Goal: Obtain resource: Obtain resource

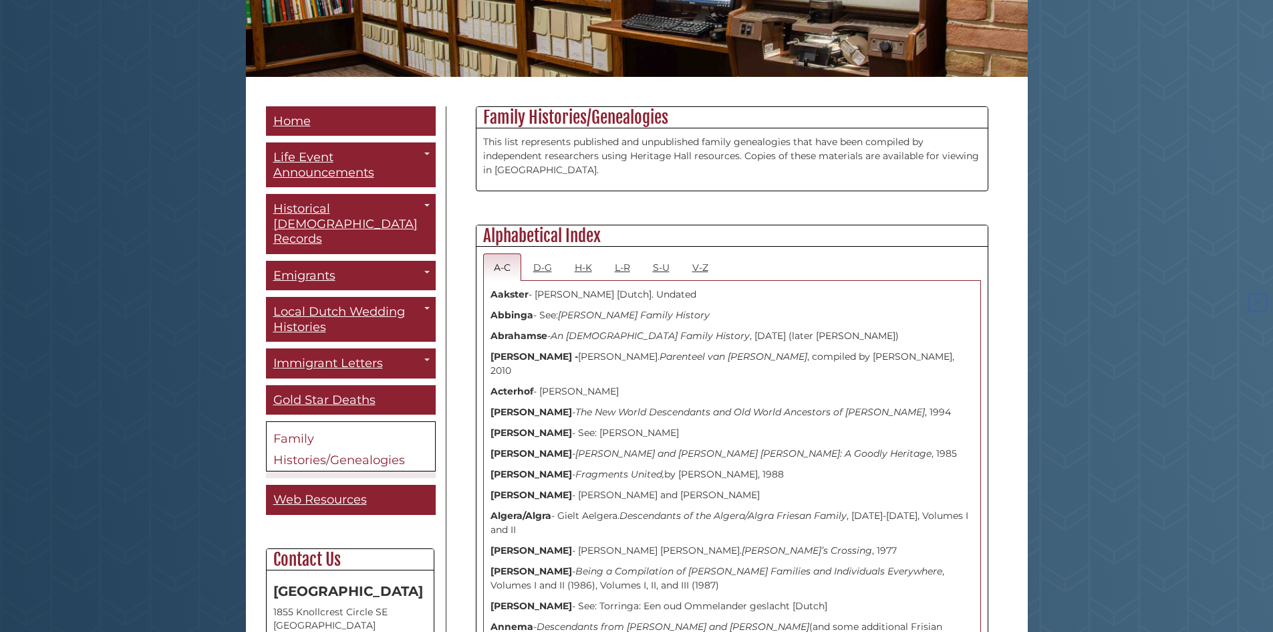
scroll to position [267, 0]
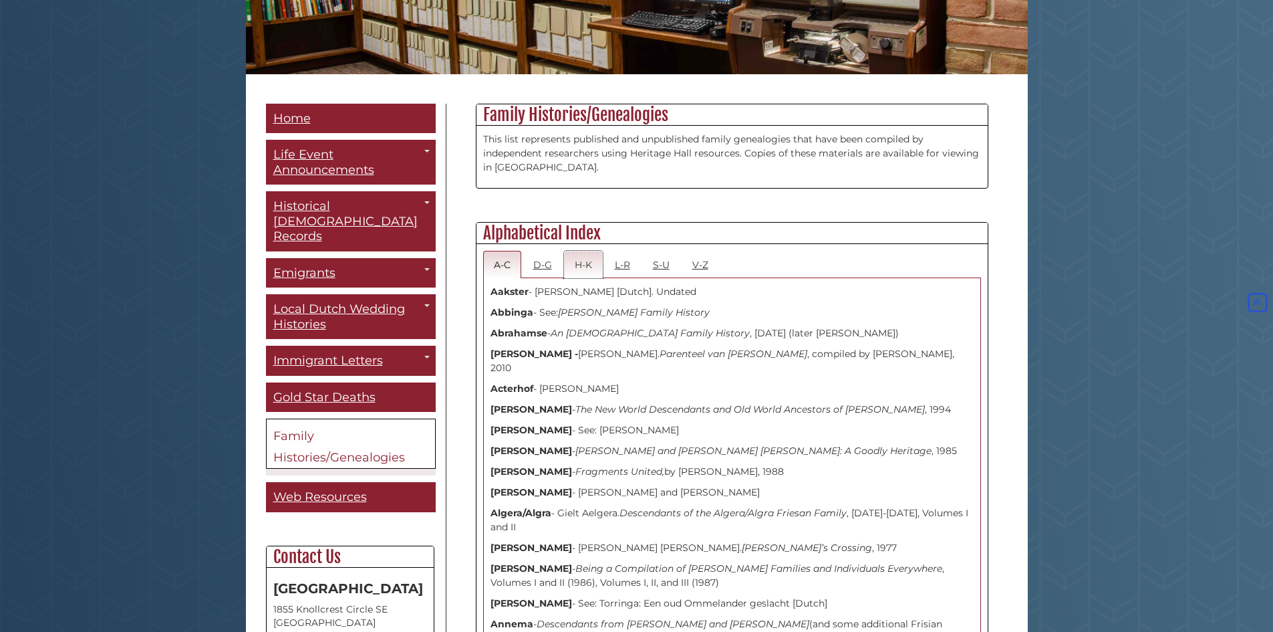
click at [588, 268] on link "H-K" at bounding box center [583, 264] width 39 height 27
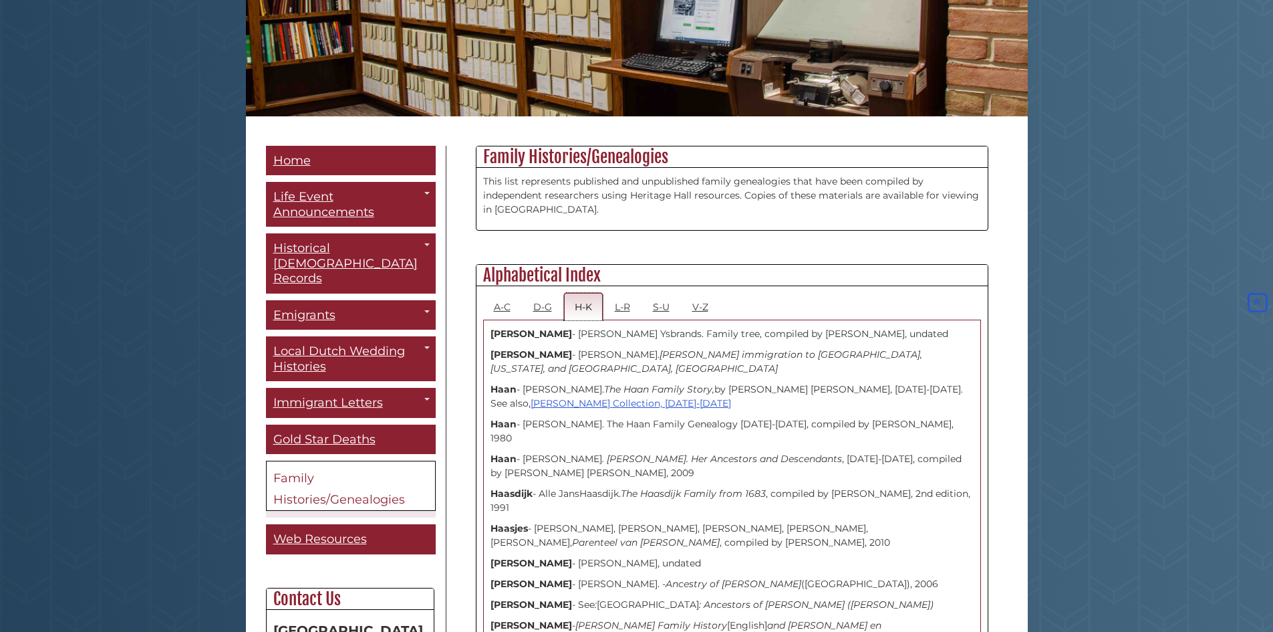
scroll to position [0, 0]
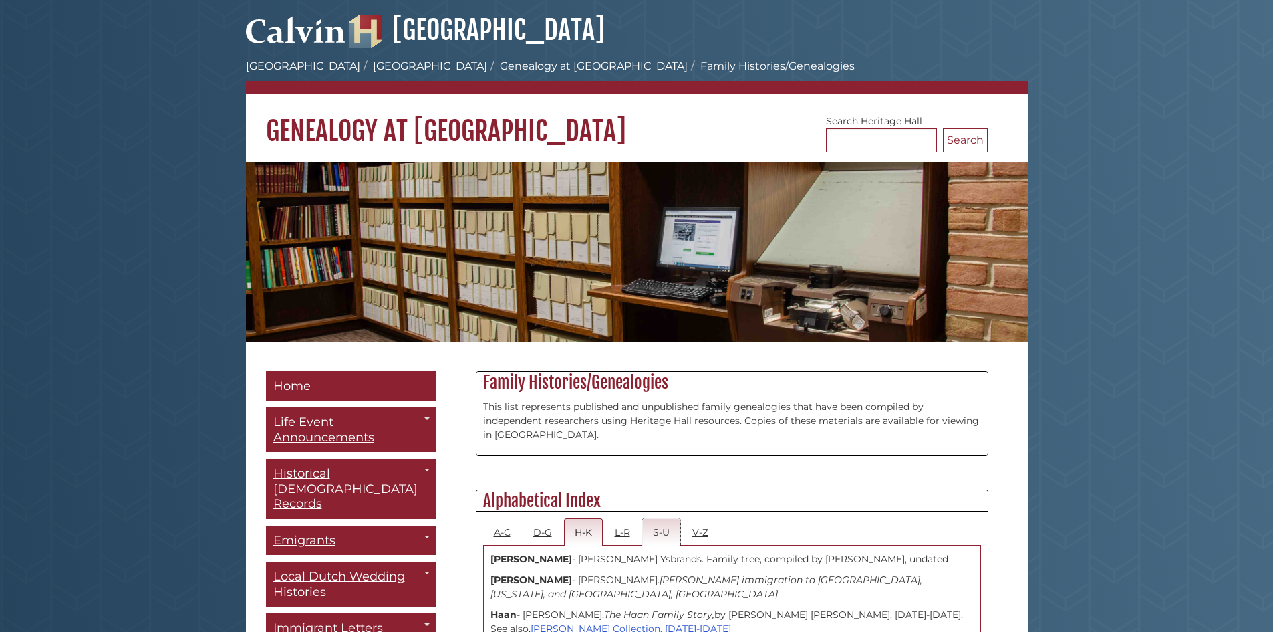
click at [665, 528] on link "S-U" at bounding box center [661, 531] width 38 height 27
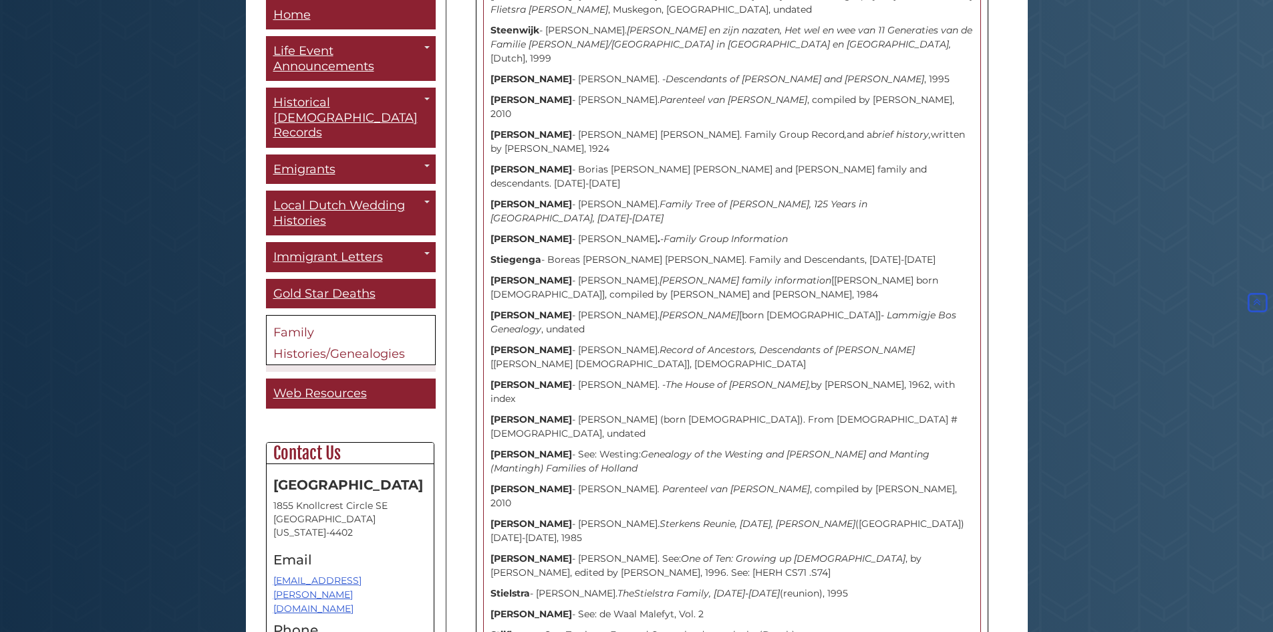
scroll to position [3743, 0]
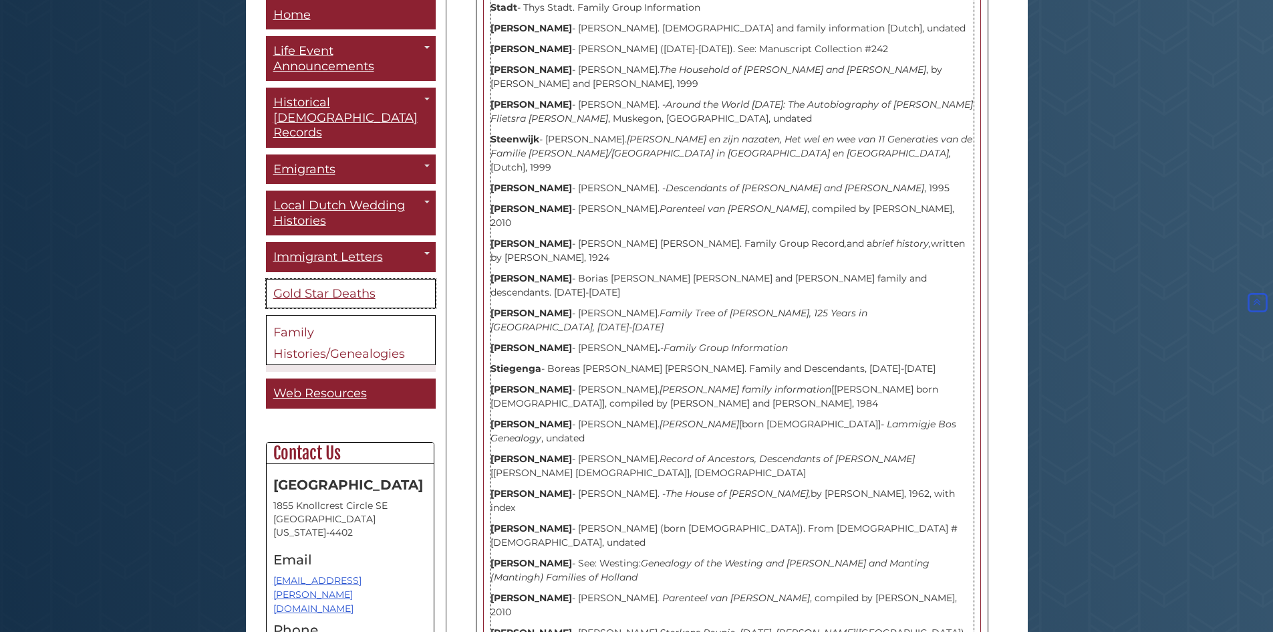
scroll to position [3609, 0]
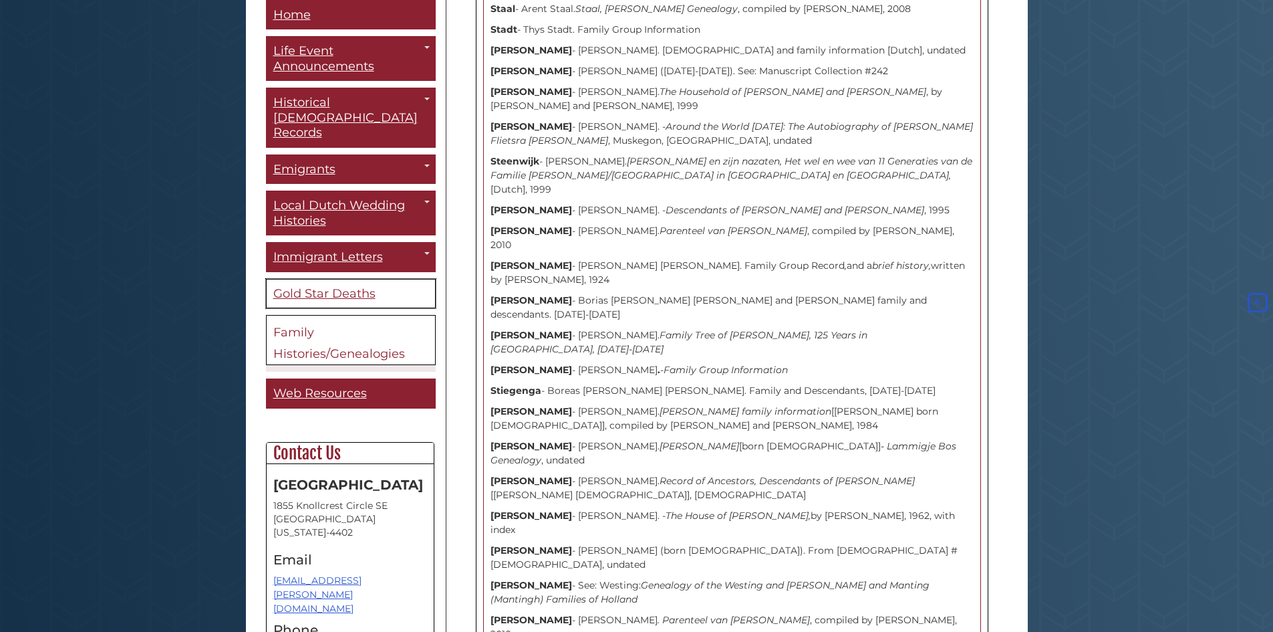
click at [307, 286] on span "Gold Star Deaths" at bounding box center [324, 293] width 102 height 15
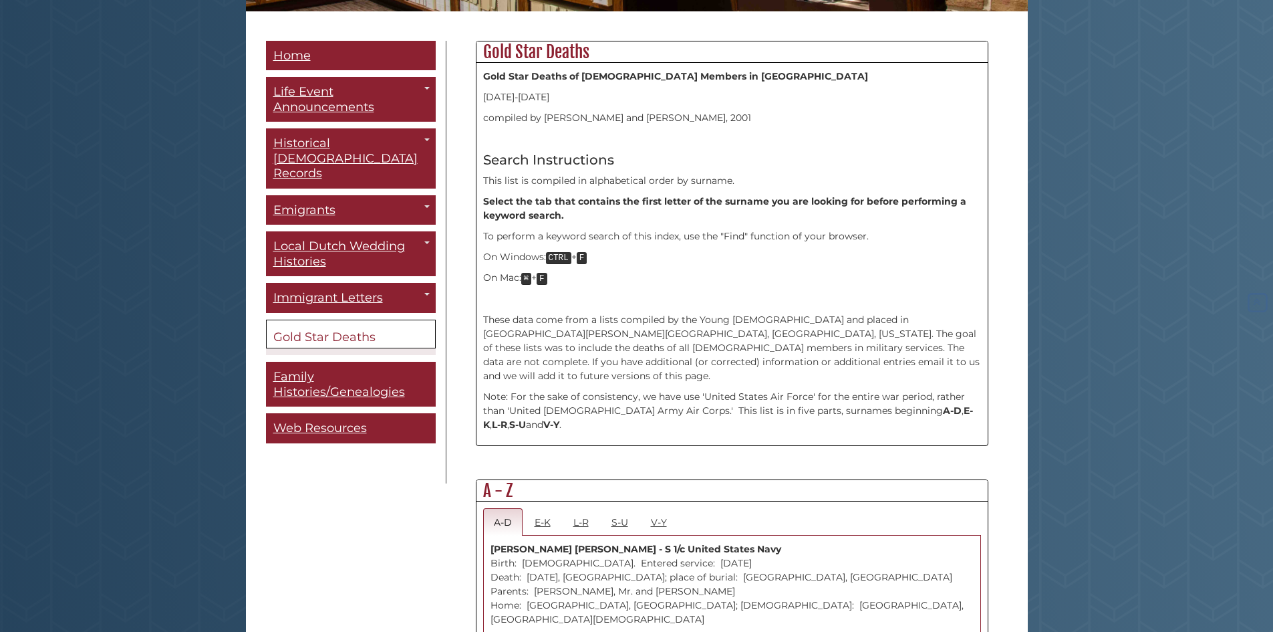
scroll to position [334, 0]
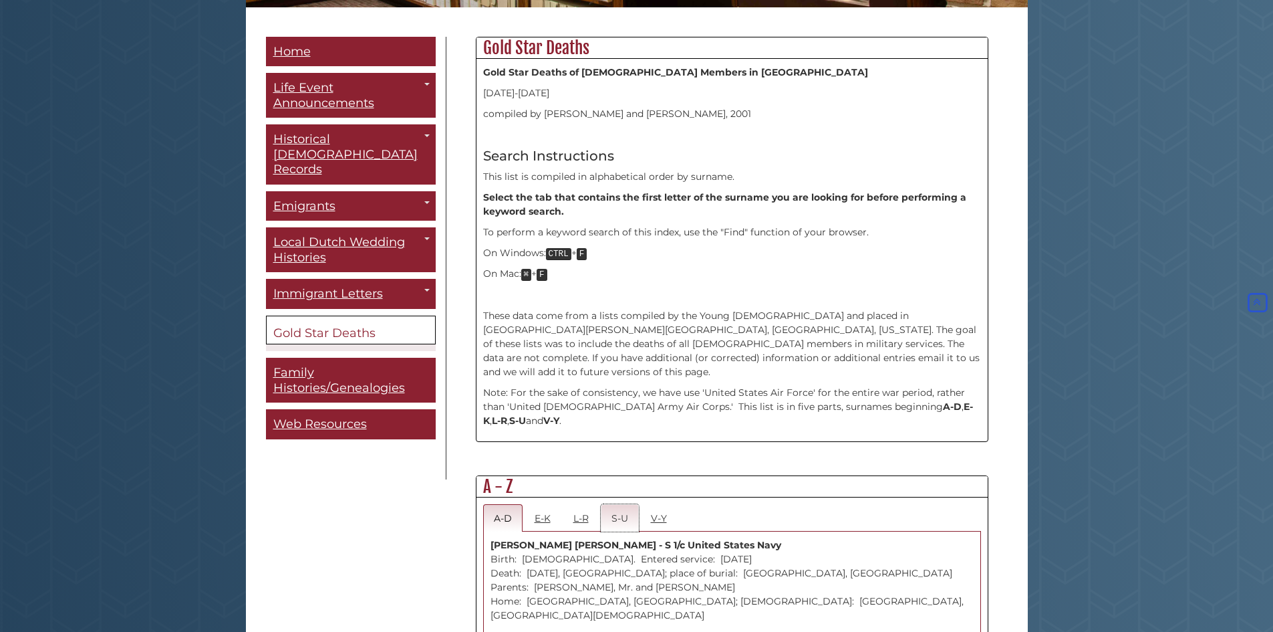
click at [618, 504] on link "S-U" at bounding box center [620, 517] width 38 height 27
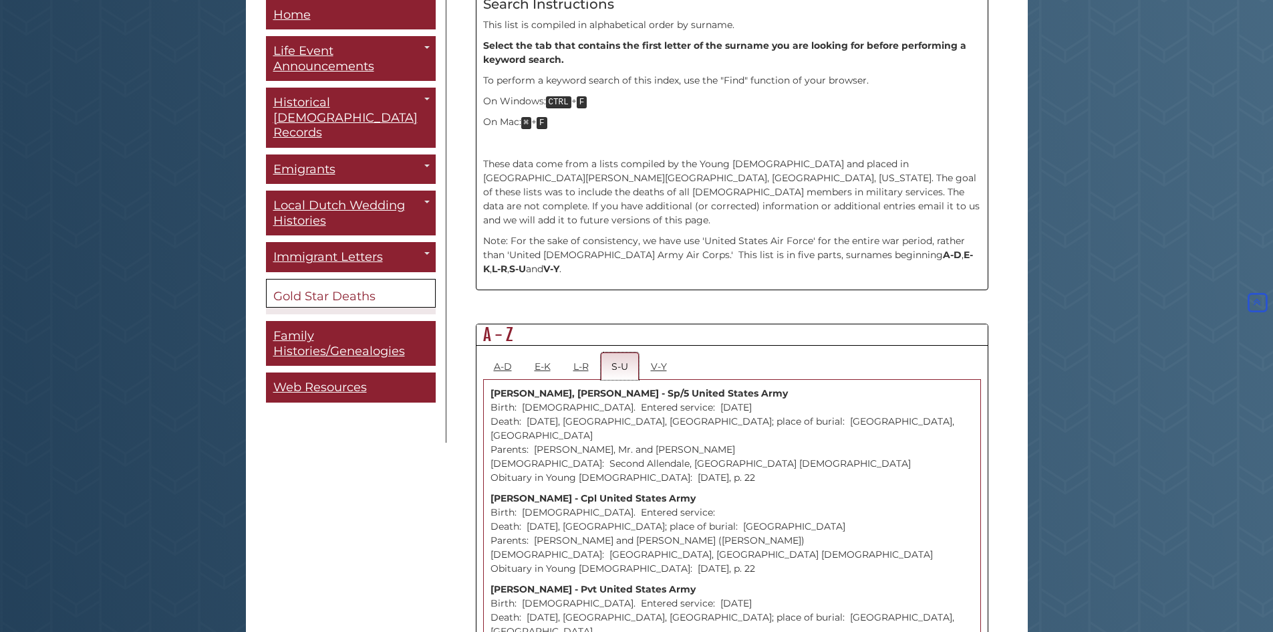
scroll to position [468, 0]
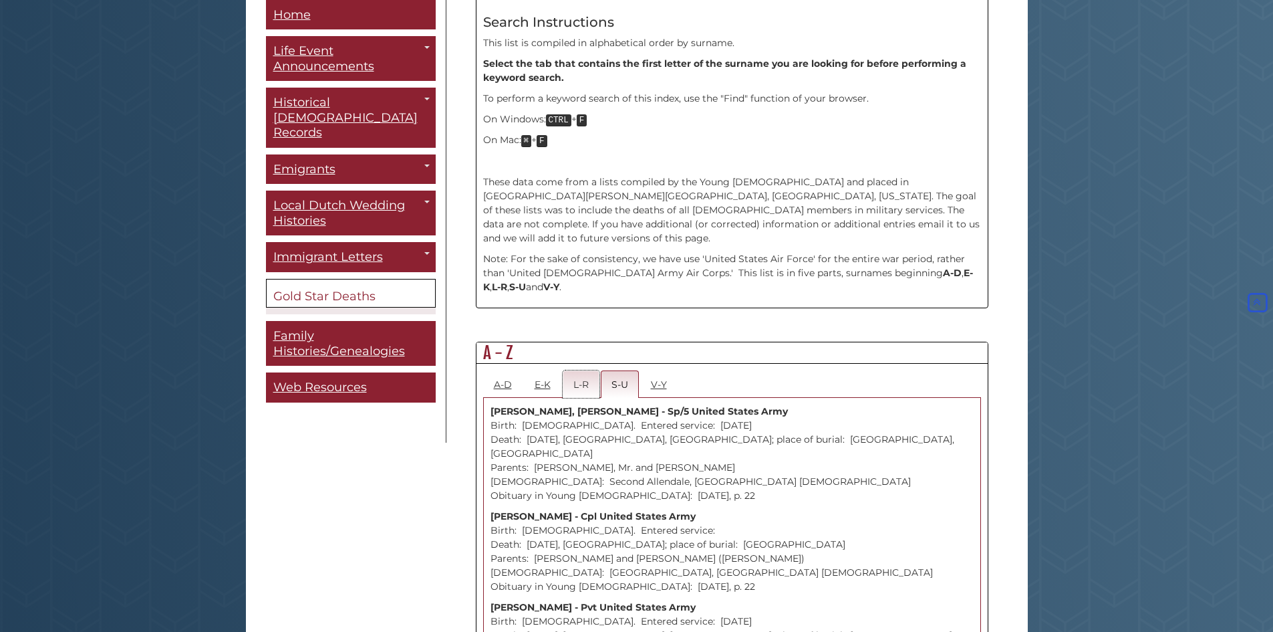
click at [571, 370] on link "L-R" at bounding box center [581, 383] width 37 height 27
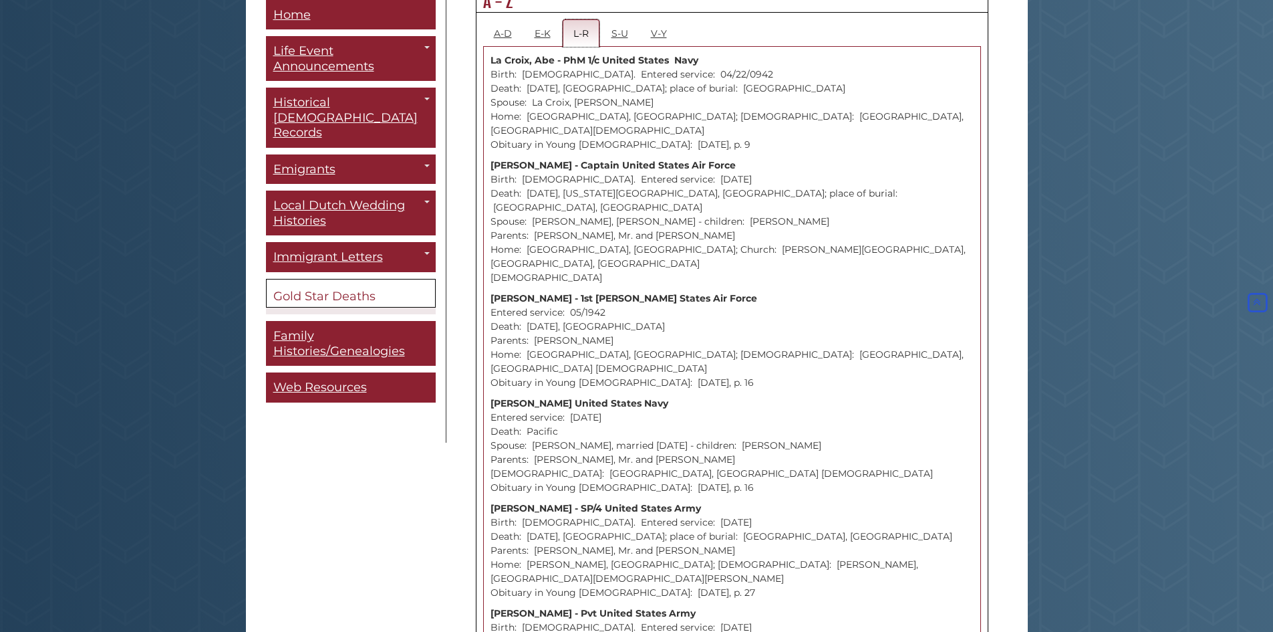
scroll to position [802, 0]
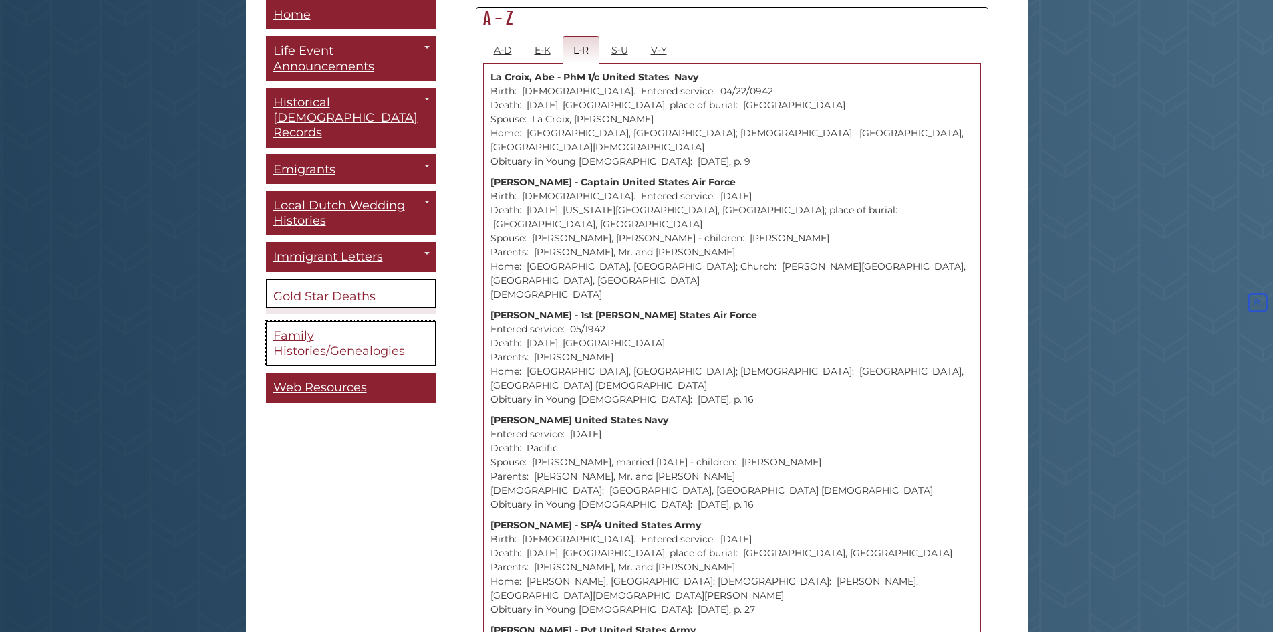
click at [319, 336] on span "Family Histories/Genealogies" at bounding box center [339, 344] width 132 height 30
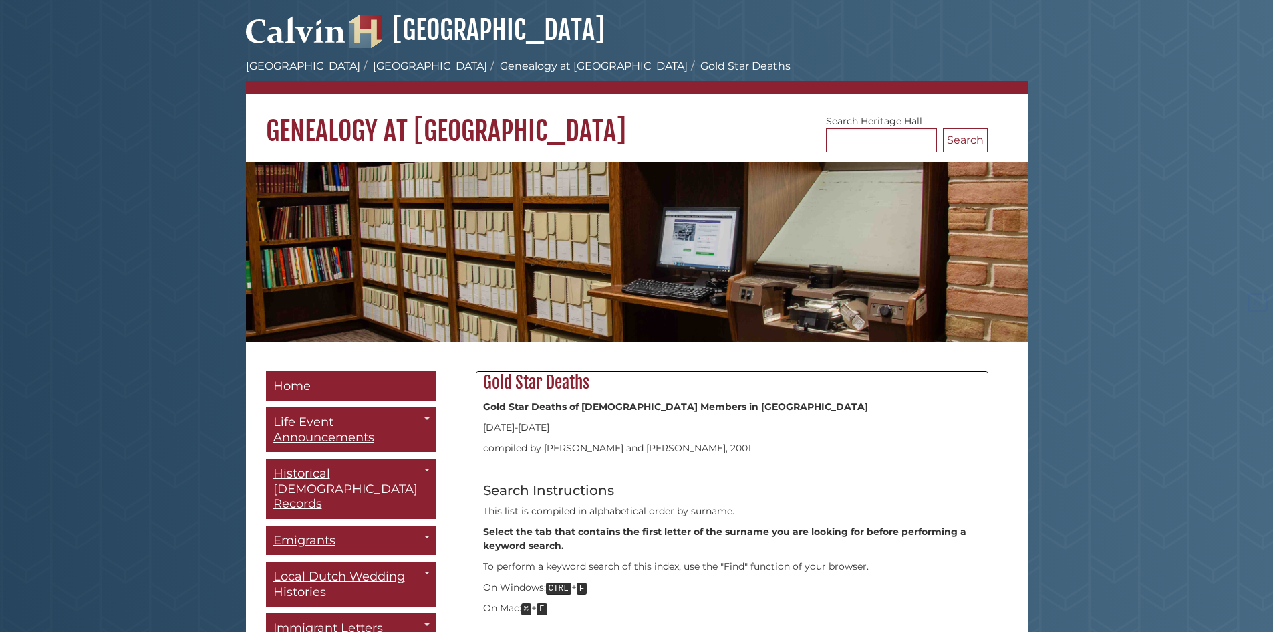
scroll to position [802, 0]
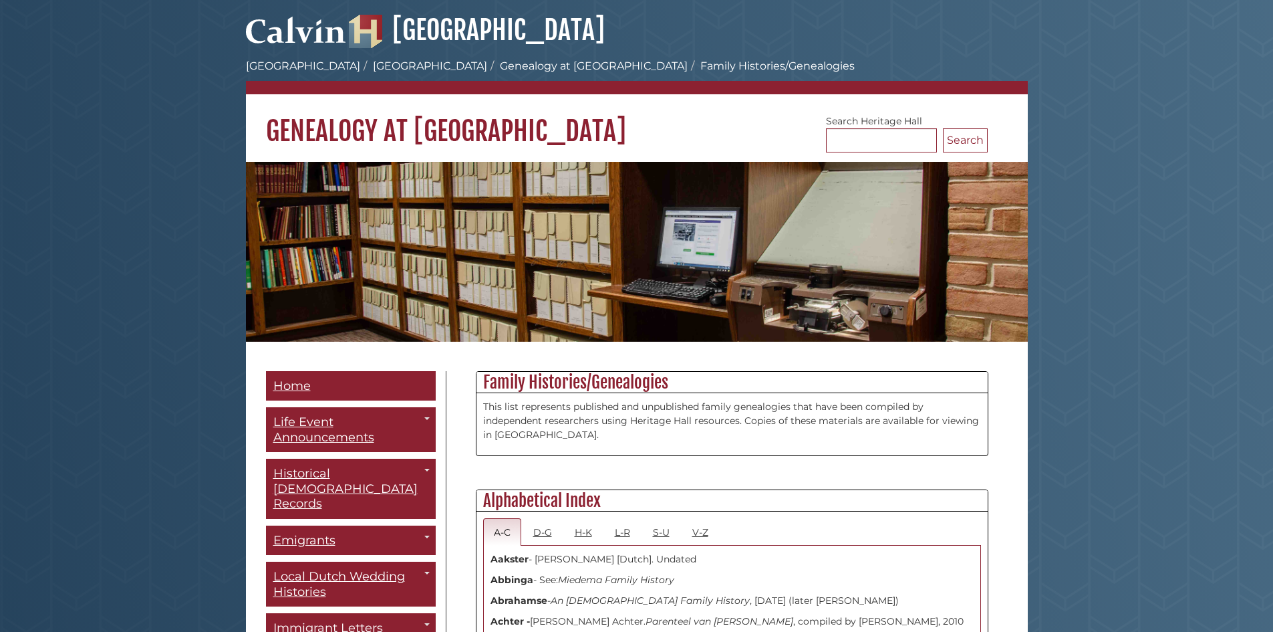
scroll to position [3609, 0]
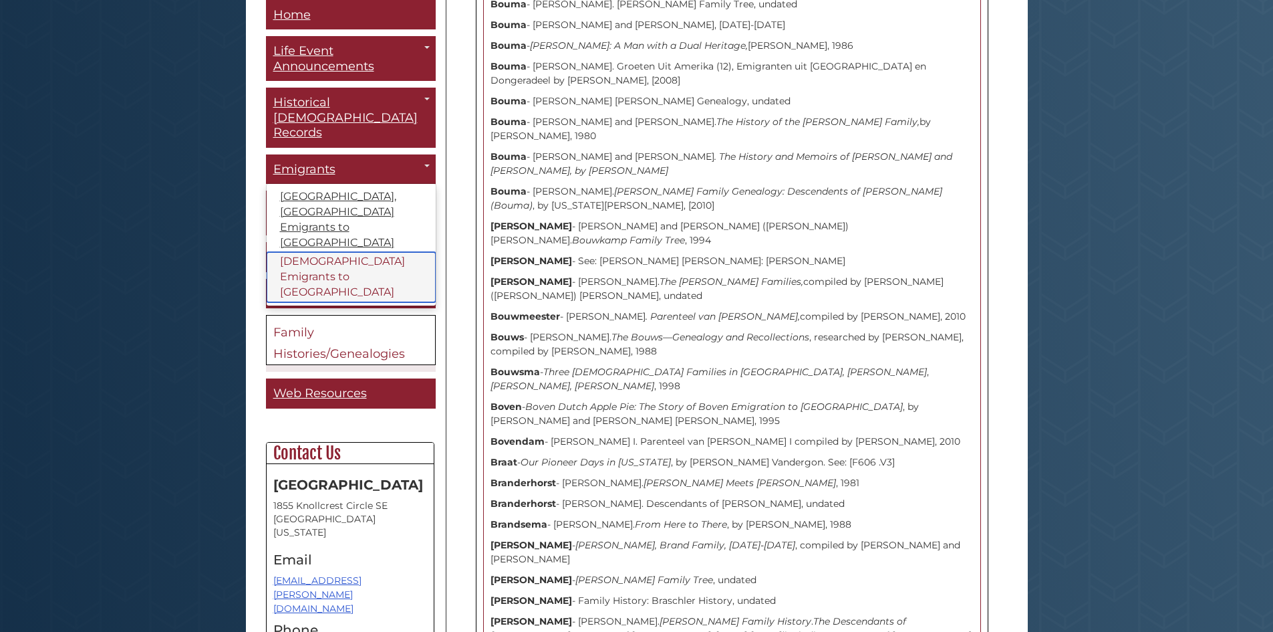
click at [315, 253] on link "[DEMOGRAPHIC_DATA] Emigrants to [GEOGRAPHIC_DATA]" at bounding box center [351, 278] width 169 height 50
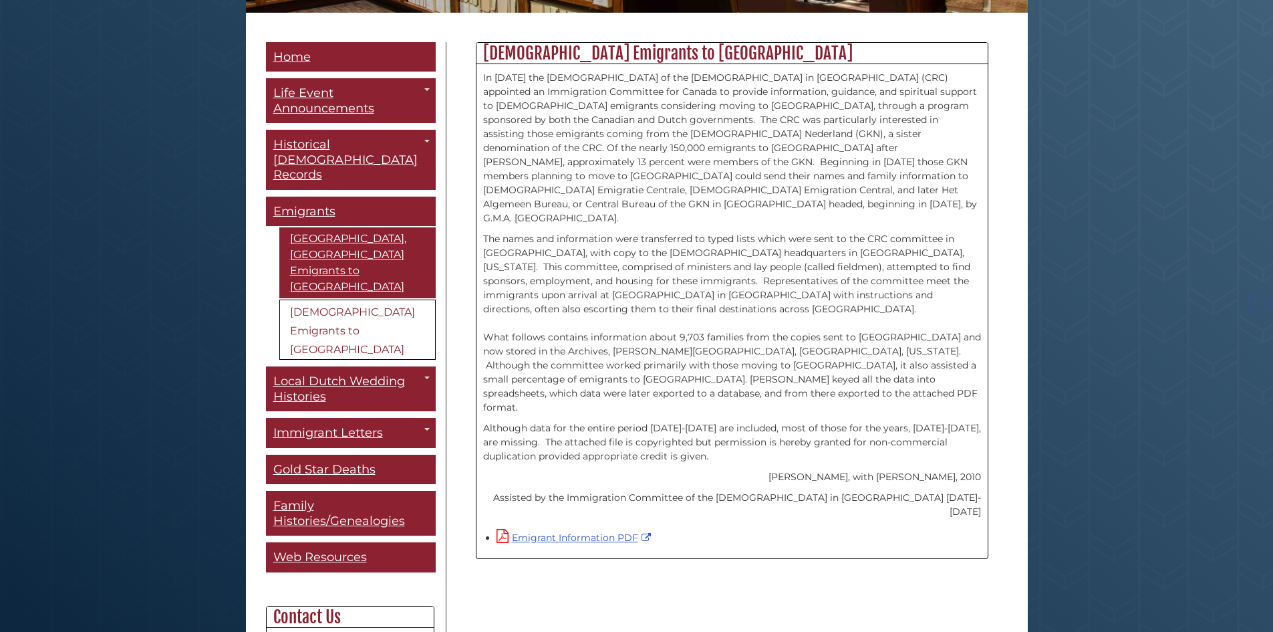
scroll to position [334, 0]
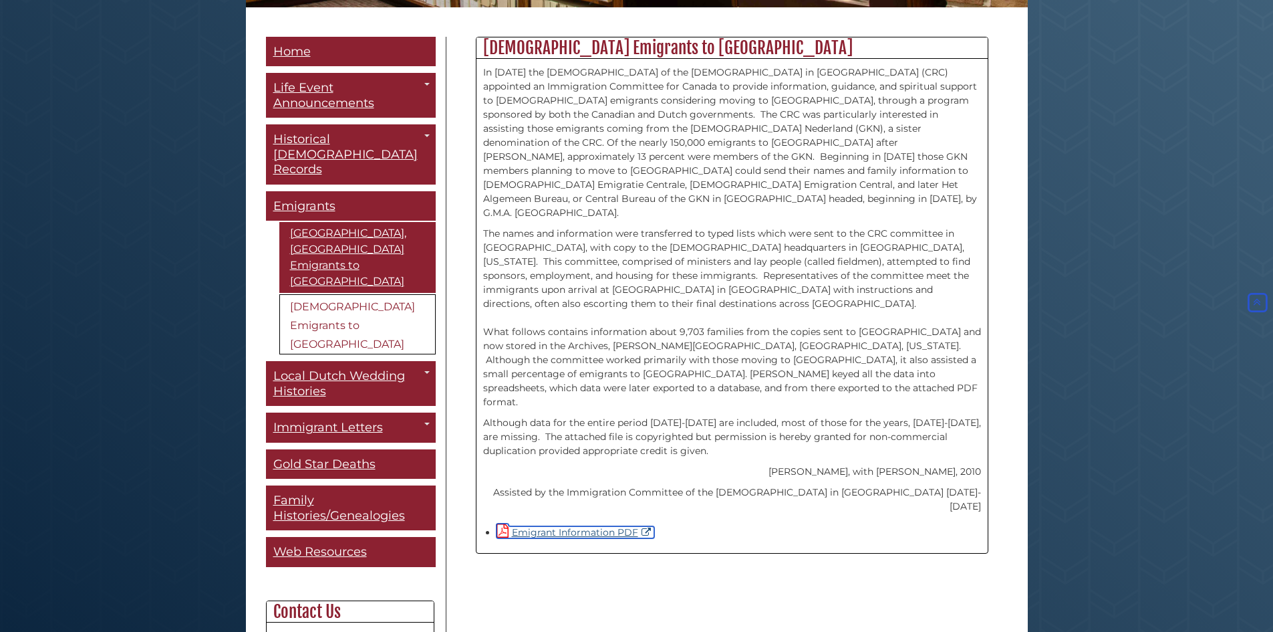
click at [604, 526] on link "Emigrant Information PDF" at bounding box center [576, 532] width 158 height 12
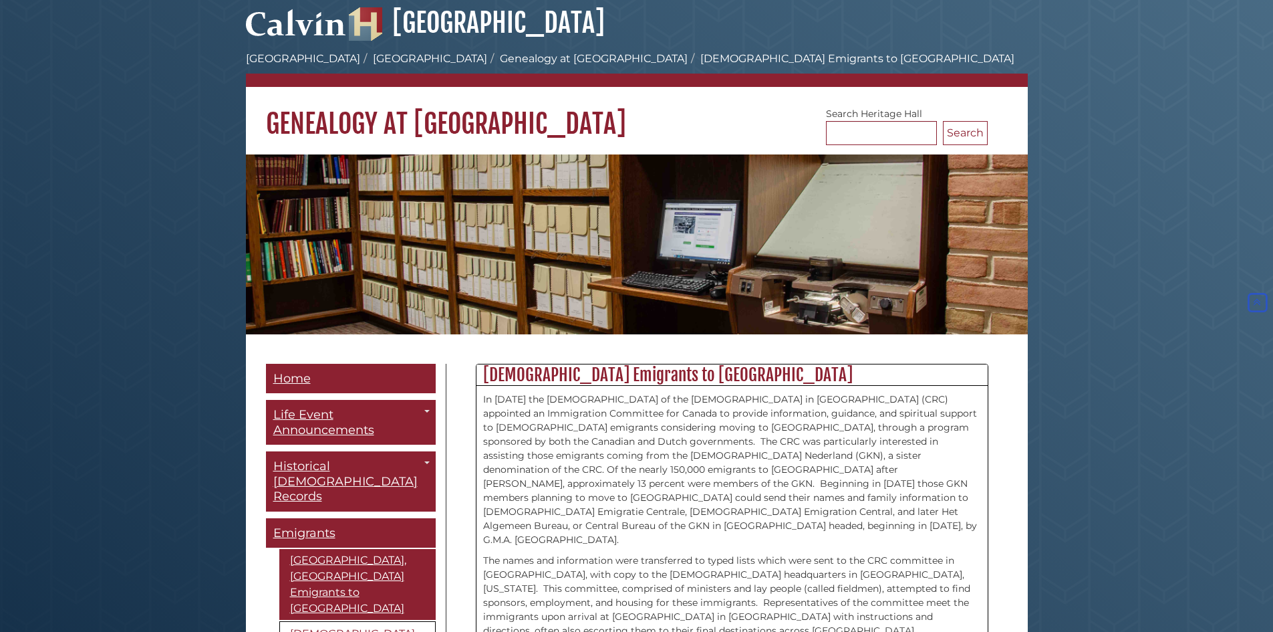
scroll to position [0, 0]
